Goal: Task Accomplishment & Management: Manage account settings

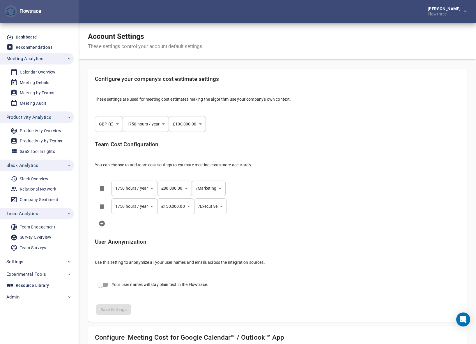
select select "***"
drag, startPoint x: 371, startPoint y: 215, endPoint x: 321, endPoint y: 202, distance: 51.6
click at [371, 215] on li at bounding box center [277, 223] width 374 height 16
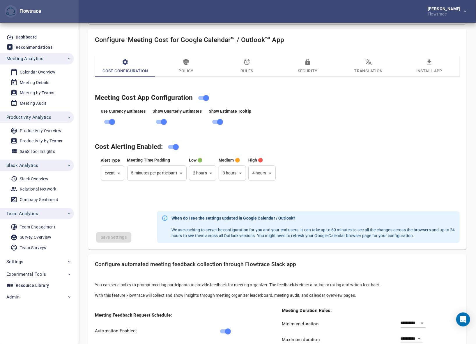
scroll to position [309, 0]
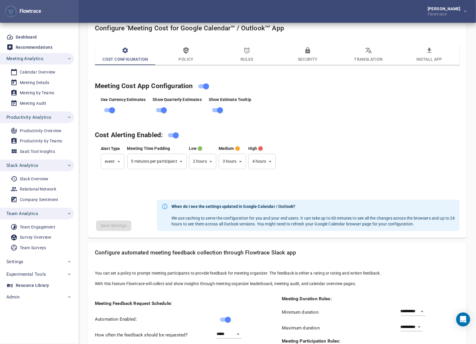
click at [373, 56] on span "Translation" at bounding box center [369, 55] width 54 height 16
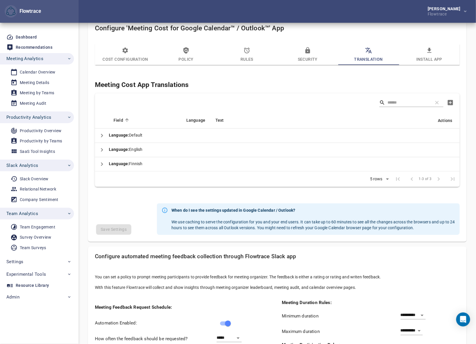
click at [102, 134] on icon "button" at bounding box center [101, 135] width 7 height 7
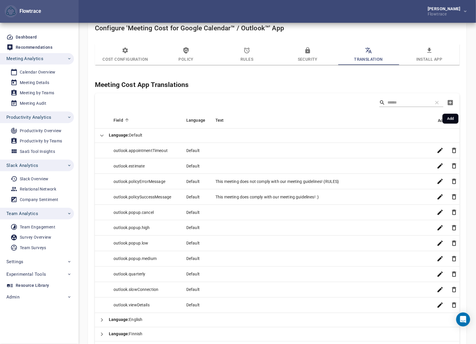
click at [450, 101] on icon "button" at bounding box center [450, 102] width 5 height 5
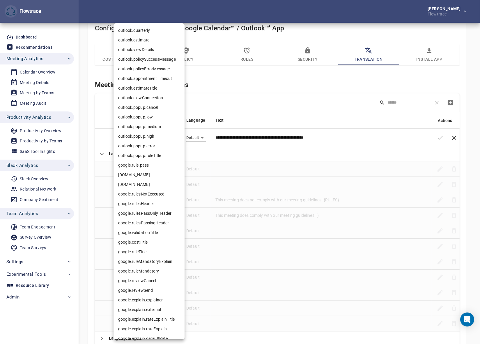
click at [147, 117] on li "outlook.popup.low" at bounding box center [149, 117] width 71 height 10
type input "**********"
type textarea "**********"
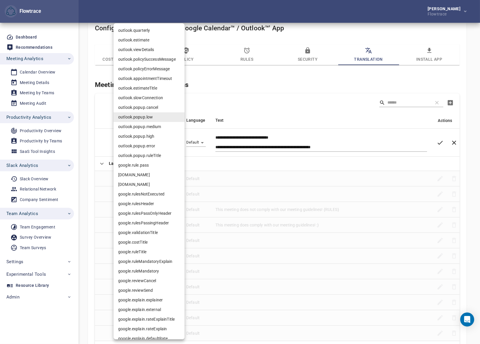
click at [260, 78] on div at bounding box center [240, 172] width 480 height 344
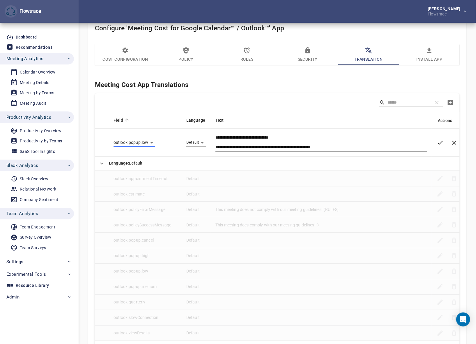
click at [128, 52] on icon "button" at bounding box center [125, 50] width 7 height 7
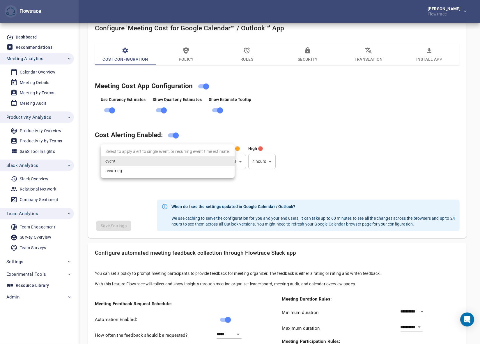
click at [348, 167] on div at bounding box center [240, 172] width 480 height 344
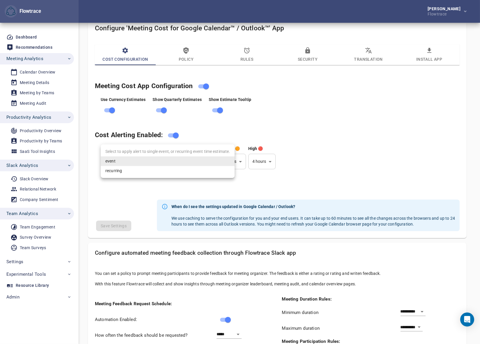
click at [120, 172] on li "recurring" at bounding box center [168, 171] width 134 height 10
type input "*********"
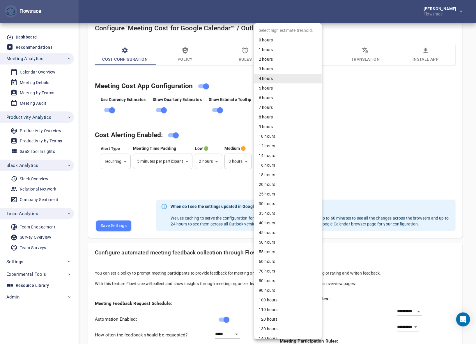
click at [377, 149] on div at bounding box center [240, 172] width 480 height 344
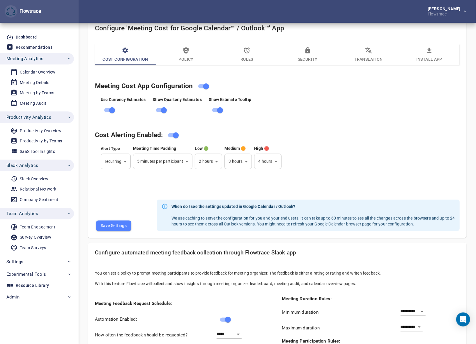
click at [367, 50] on icon "button" at bounding box center [369, 50] width 6 height 6
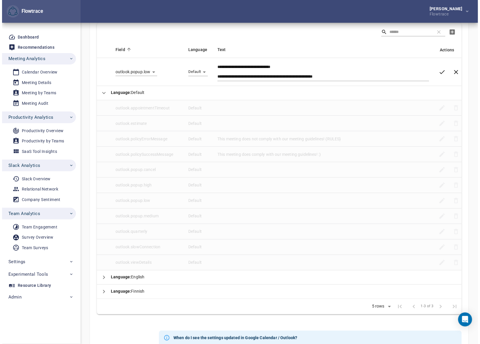
scroll to position [371, 0]
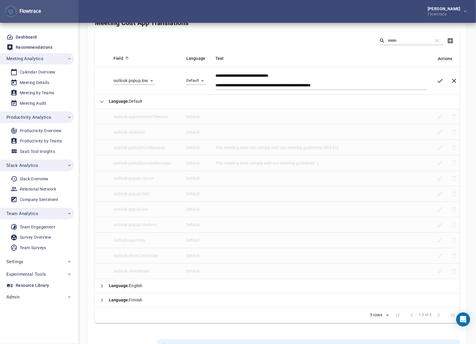
click at [275, 38] on div at bounding box center [277, 40] width 365 height 19
click at [250, 77] on textarea "**********" at bounding box center [322, 80] width 212 height 15
click at [256, 81] on textarea "**********" at bounding box center [322, 80] width 212 height 15
click at [455, 78] on icon "button" at bounding box center [454, 80] width 7 height 7
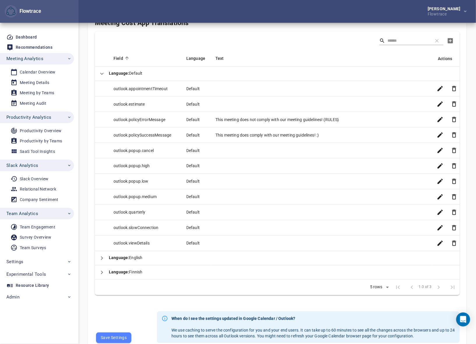
click at [287, 34] on div at bounding box center [277, 40] width 365 height 19
click at [449, 40] on icon "button" at bounding box center [450, 40] width 5 height 5
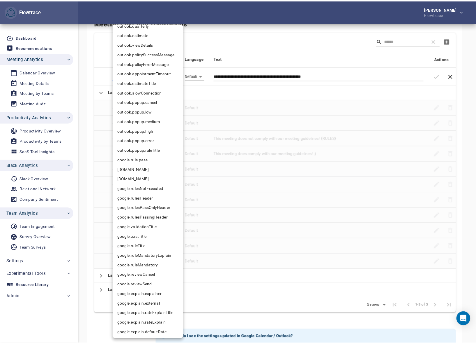
scroll to position [0, 0]
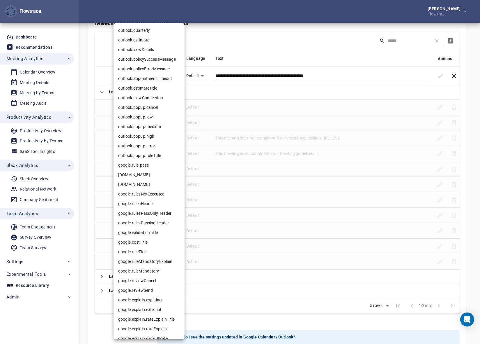
click at [265, 41] on div at bounding box center [240, 172] width 480 height 344
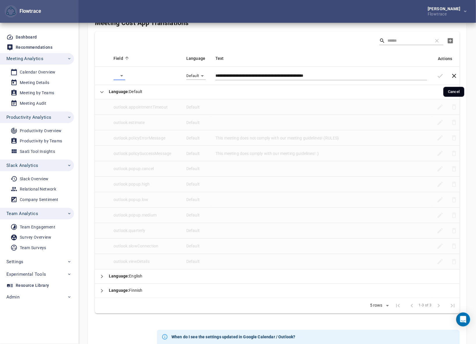
click at [455, 75] on icon "button" at bounding box center [454, 76] width 4 height 4
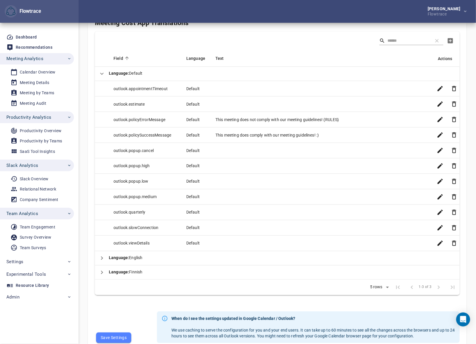
click at [102, 257] on icon "button" at bounding box center [102, 257] width 2 height 3
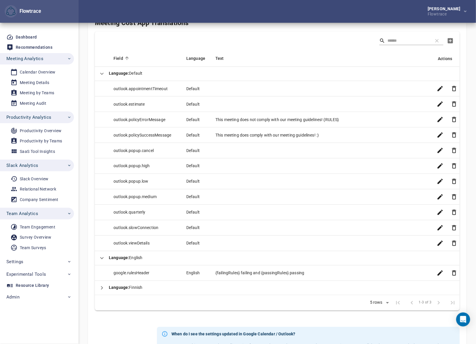
click at [102, 256] on icon "button" at bounding box center [101, 257] width 7 height 7
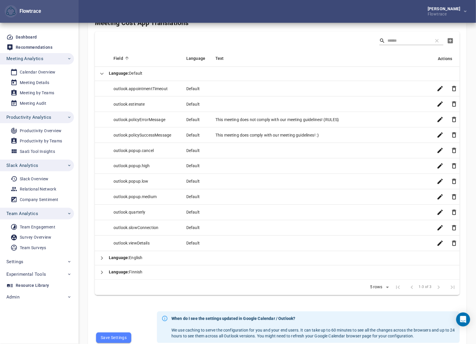
click at [101, 270] on icon "button" at bounding box center [102, 271] width 2 height 3
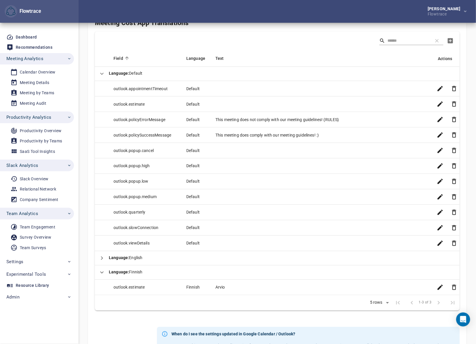
click at [101, 270] on icon "button" at bounding box center [101, 272] width 7 height 7
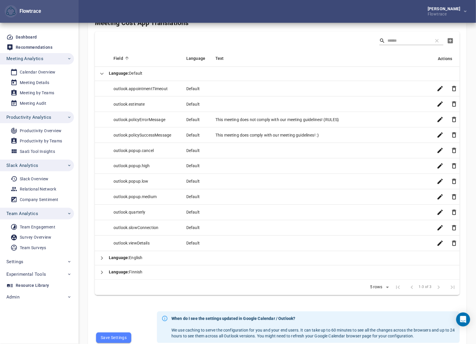
click at [295, 8] on div "[PERSON_NAME] Flowtrace" at bounding box center [278, 11] width 398 height 23
click at [279, 22] on div "[PERSON_NAME] Flowtrace" at bounding box center [278, 11] width 398 height 23
click at [300, 31] on div "Meeting Cost App Translations Field Language Text Actions Language : Default ou…" at bounding box center [277, 157] width 365 height 276
click at [295, 14] on div "[PERSON_NAME] Flowtrace" at bounding box center [278, 11] width 398 height 23
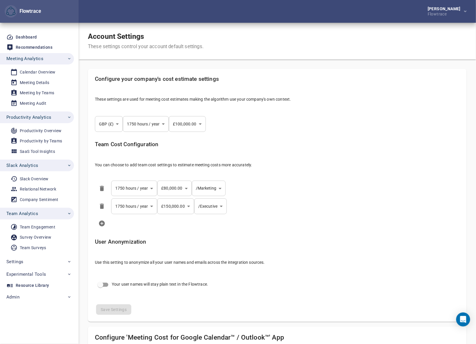
click at [305, 11] on div "[PERSON_NAME] Flowtrace" at bounding box center [278, 11] width 398 height 23
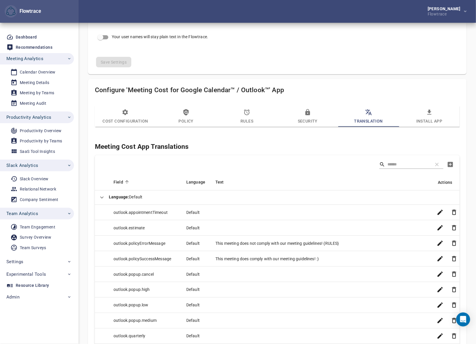
click at [393, 51] on div "Save Settings" at bounding box center [277, 59] width 374 height 24
click at [200, 8] on div "[PERSON_NAME] Flowtrace" at bounding box center [278, 11] width 398 height 23
